Goal: Task Accomplishment & Management: Complete application form

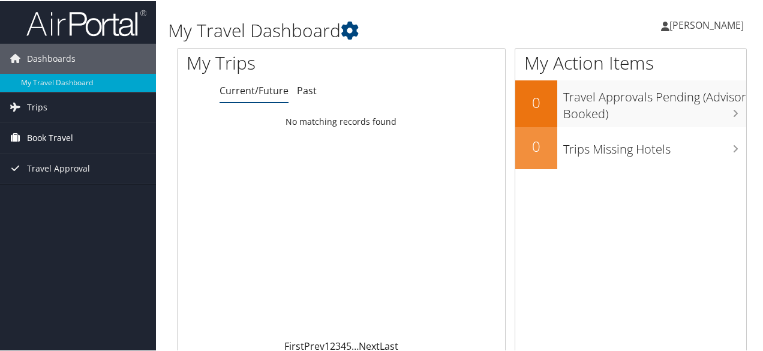
click at [69, 139] on span "Book Travel" at bounding box center [50, 137] width 46 height 30
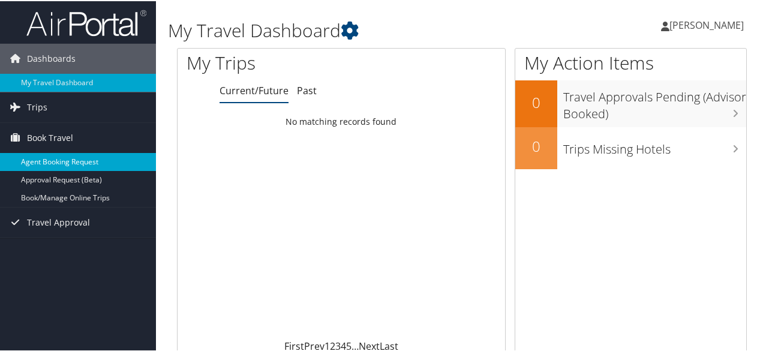
click at [62, 158] on link "Agent Booking Request" at bounding box center [78, 161] width 156 height 18
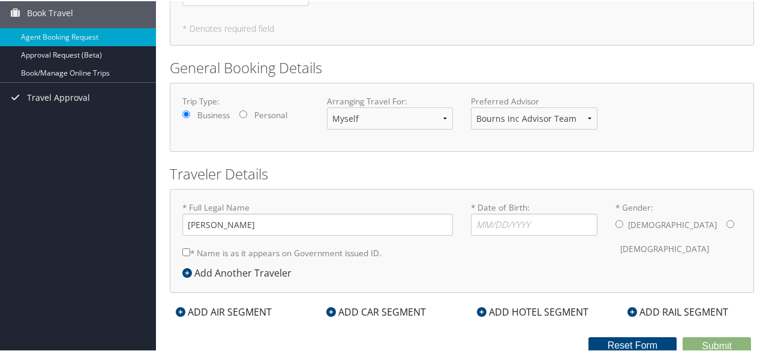
scroll to position [109, 0]
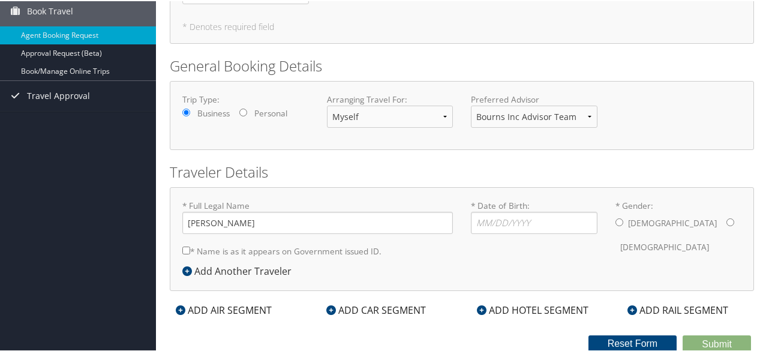
click at [184, 305] on icon at bounding box center [181, 309] width 10 height 10
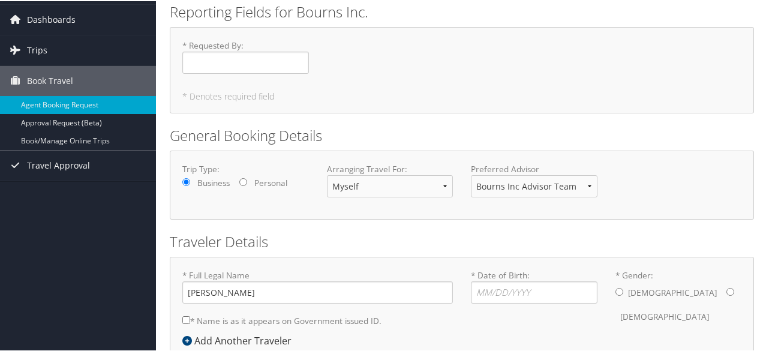
scroll to position [0, 0]
